Goal: Task Accomplishment & Management: Use online tool/utility

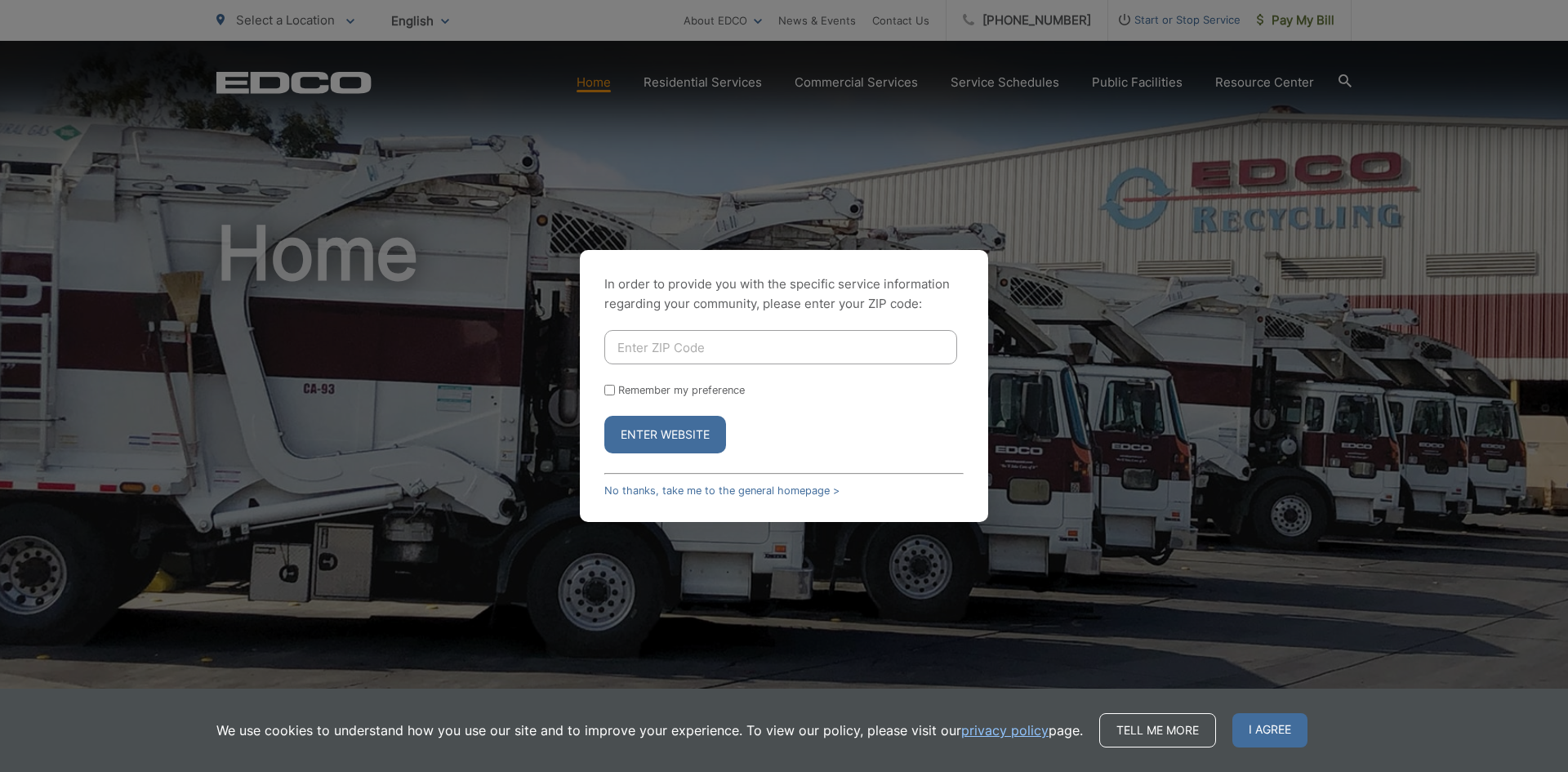
click at [653, 348] on input "Enter ZIP Code" at bounding box center [781, 347] width 353 height 34
type input "90620"
click at [688, 431] on button "Enter Website" at bounding box center [665, 434] width 122 height 38
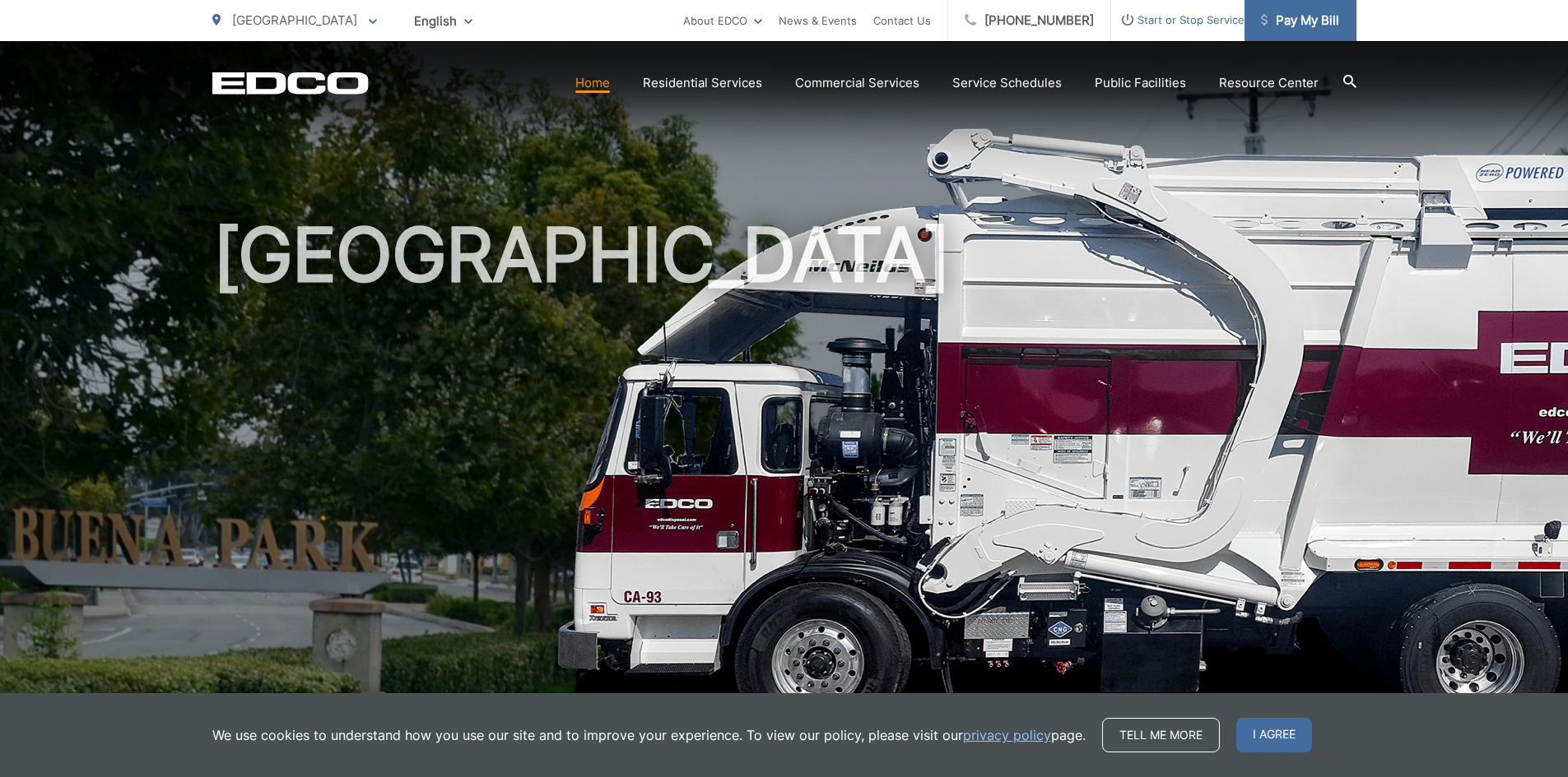
click at [1302, 23] on span "Pay My Bill" at bounding box center [1300, 20] width 78 height 20
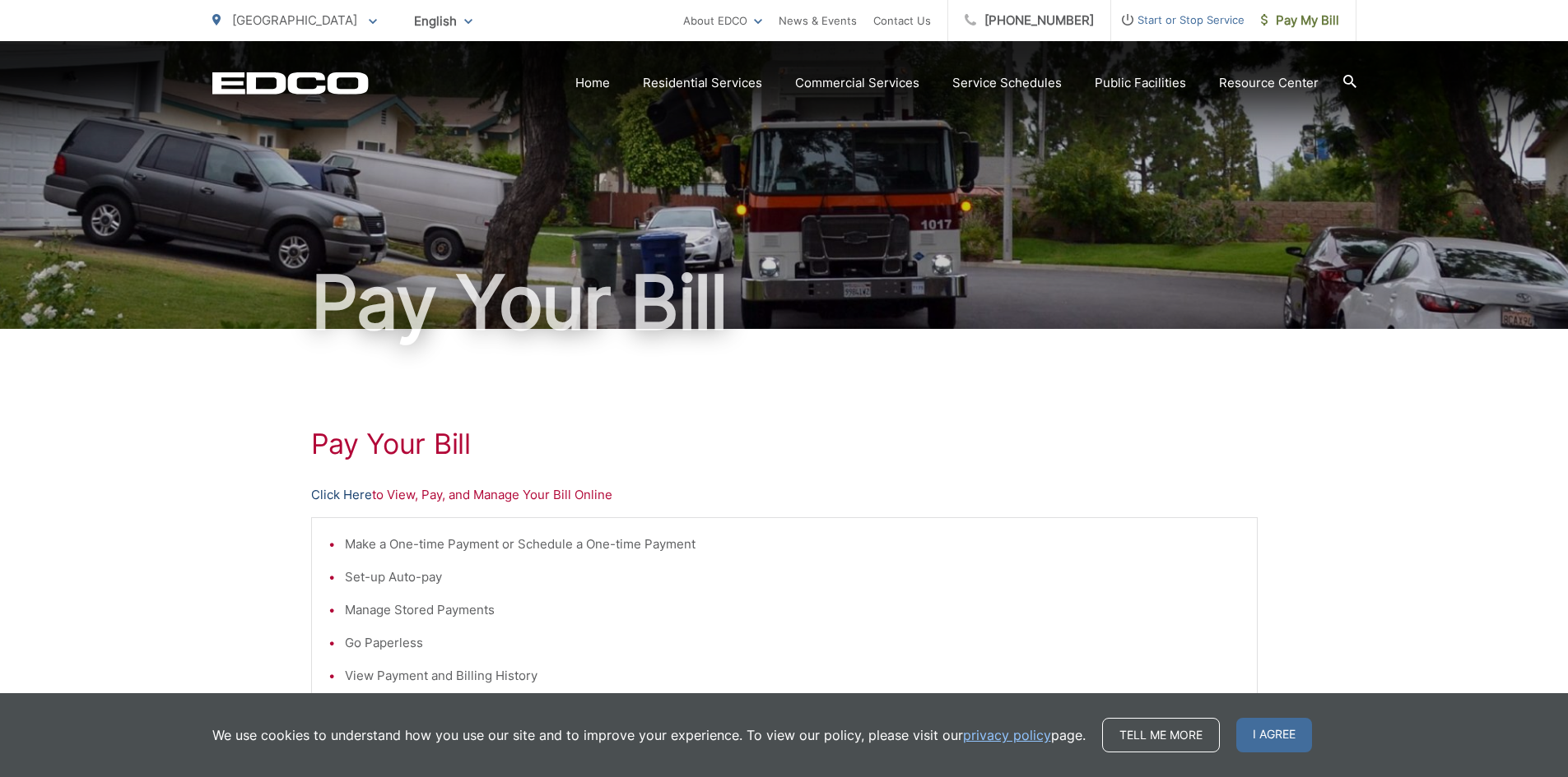
click at [363, 494] on link "Click Here" at bounding box center [341, 494] width 60 height 20
